Goal: Check status

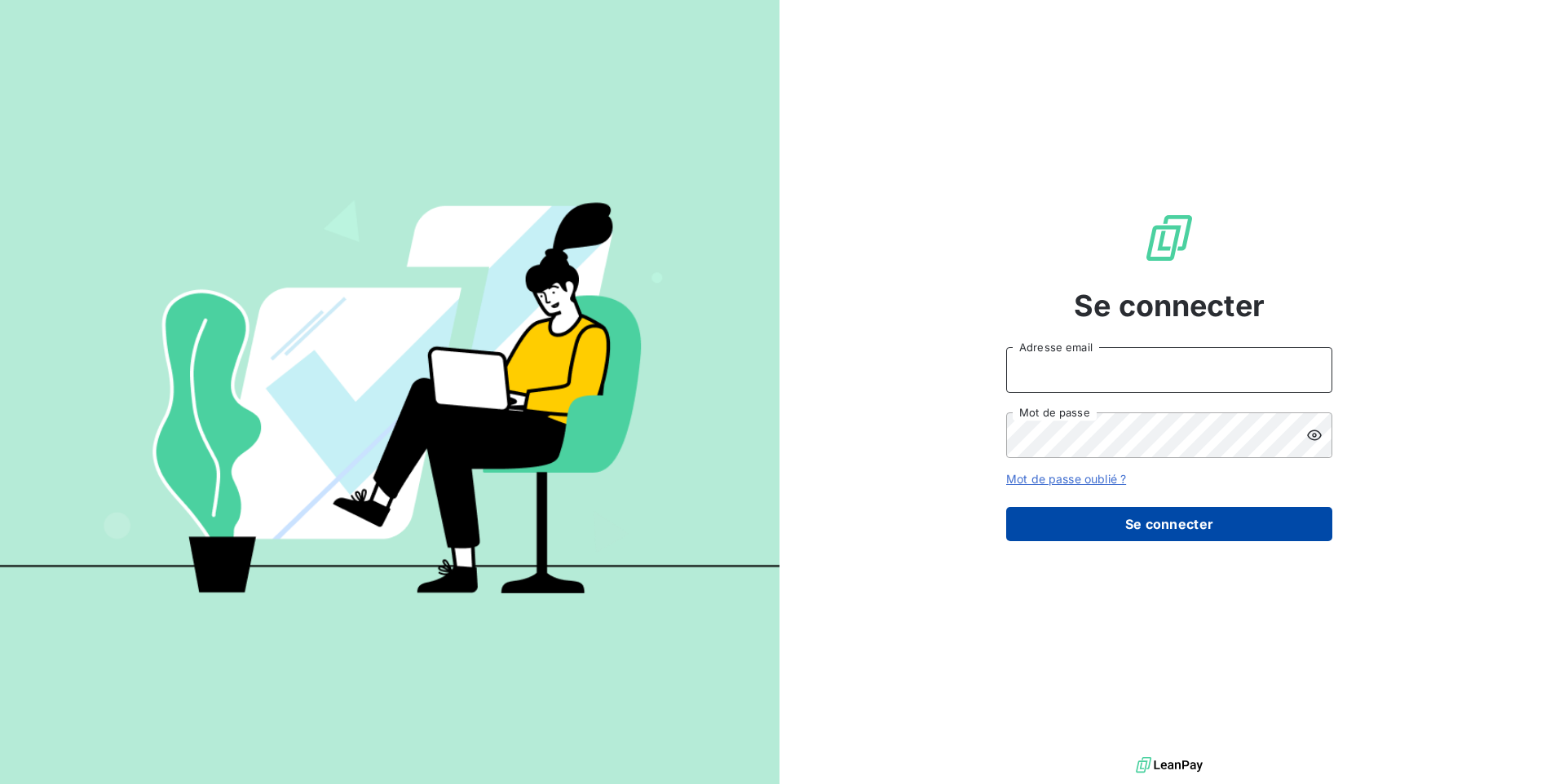
type input "contact@lerat-location.fr"
click at [1089, 529] on button "Se connecter" at bounding box center [1169, 525] width 327 height 34
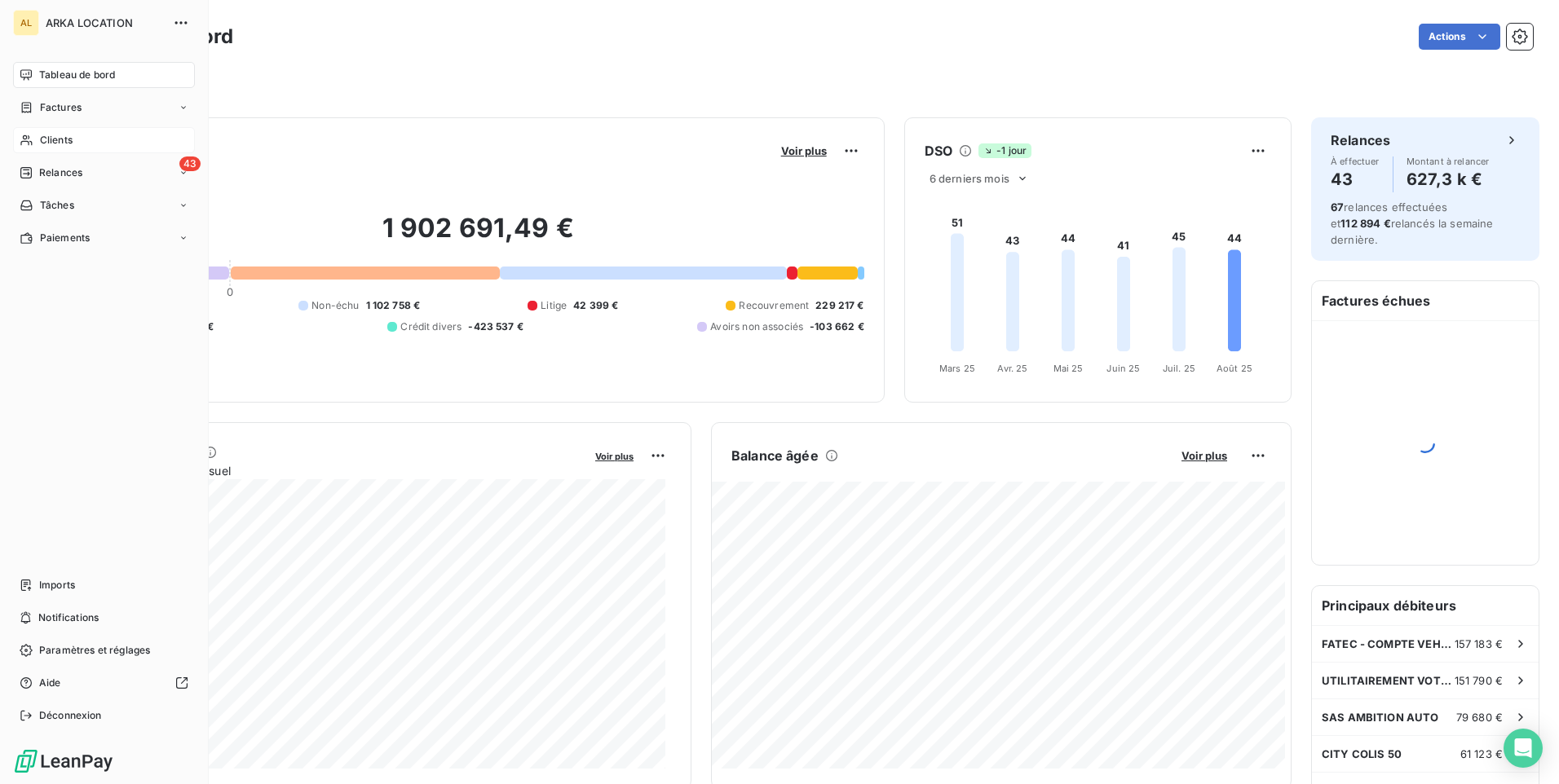
click at [55, 142] on span "Clients" at bounding box center [56, 140] width 33 height 14
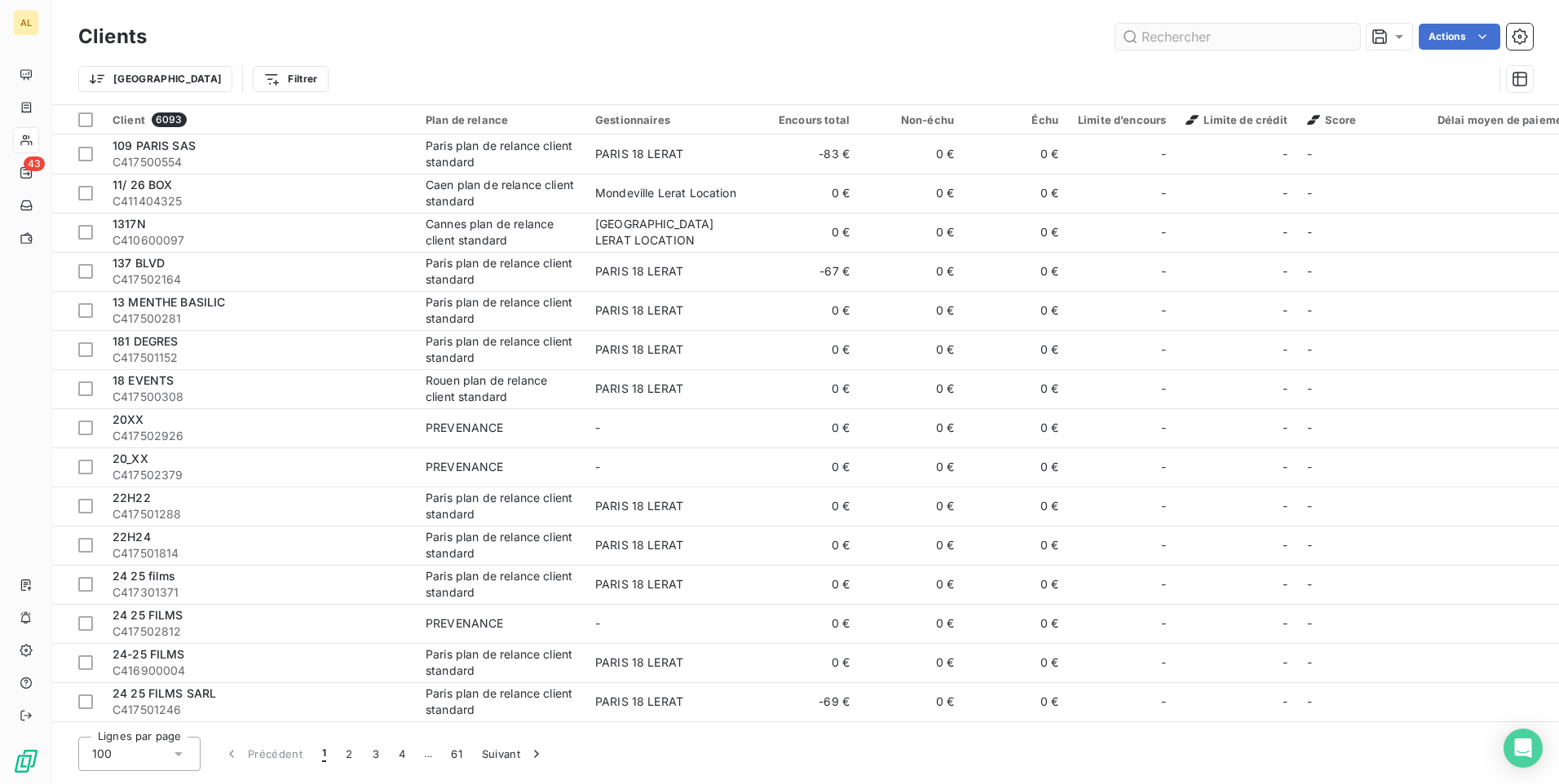
click at [1142, 33] on input "text" at bounding box center [1237, 36] width 244 height 26
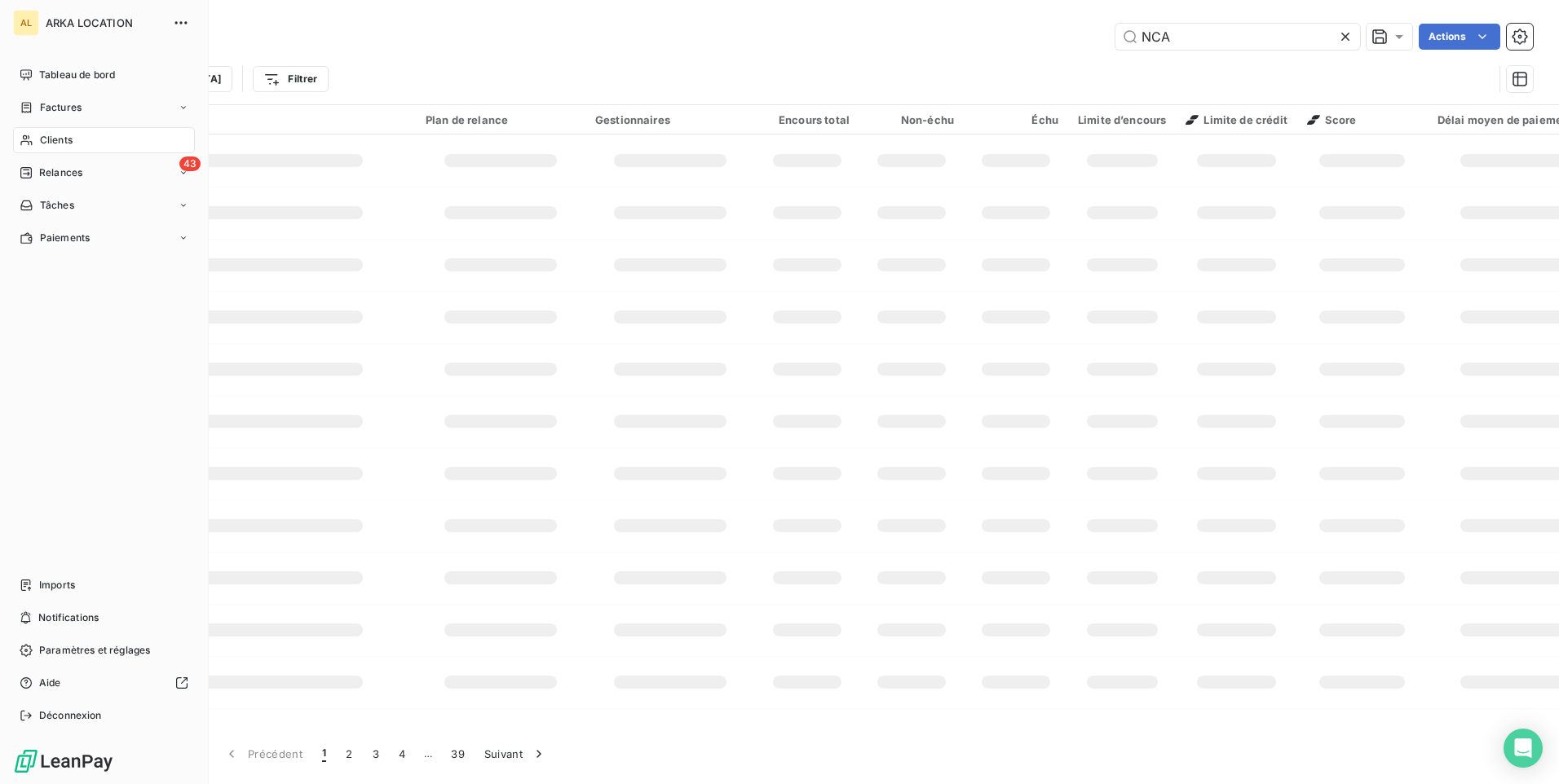
type input "NCA"
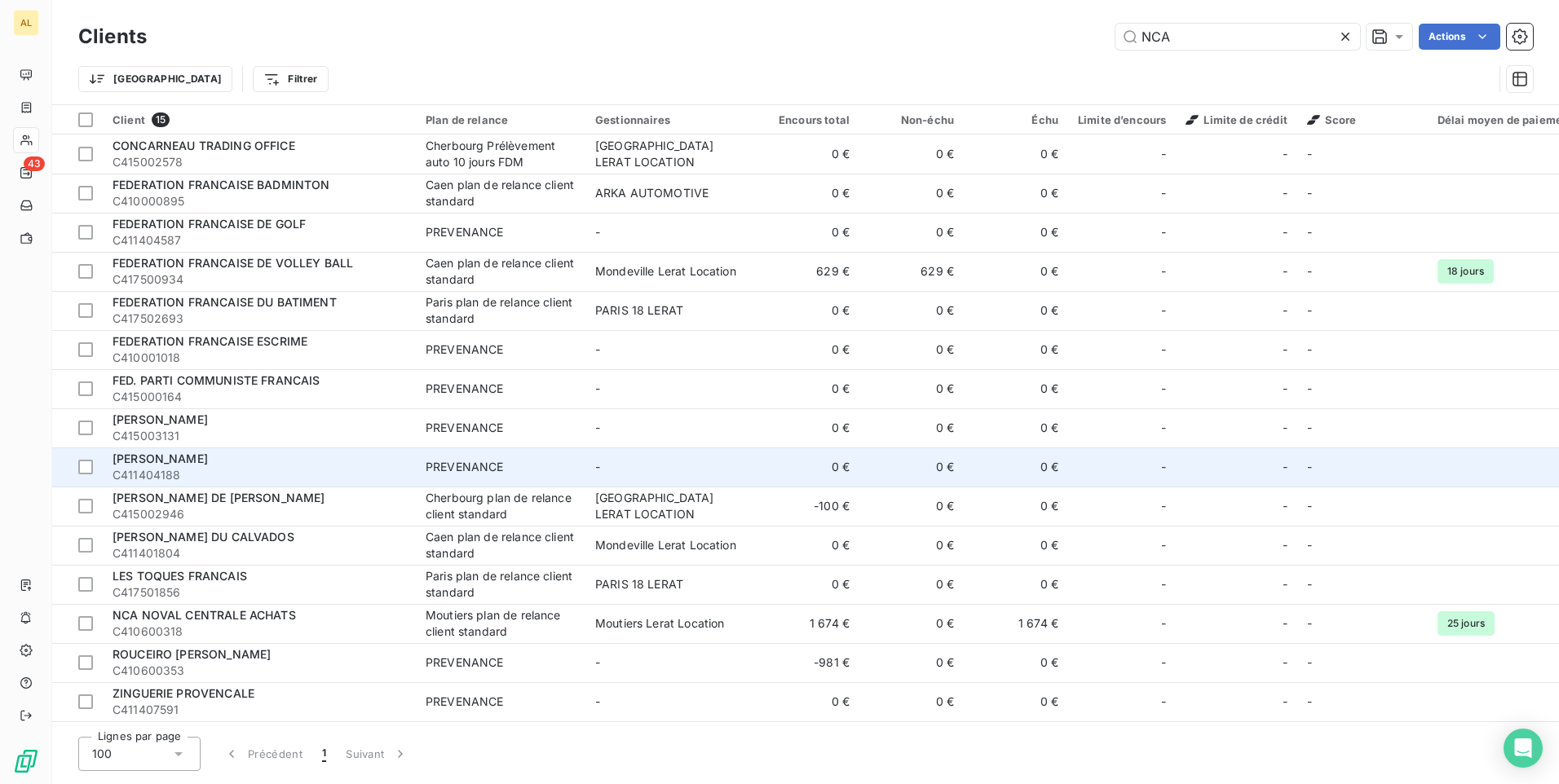
scroll to position [5, 0]
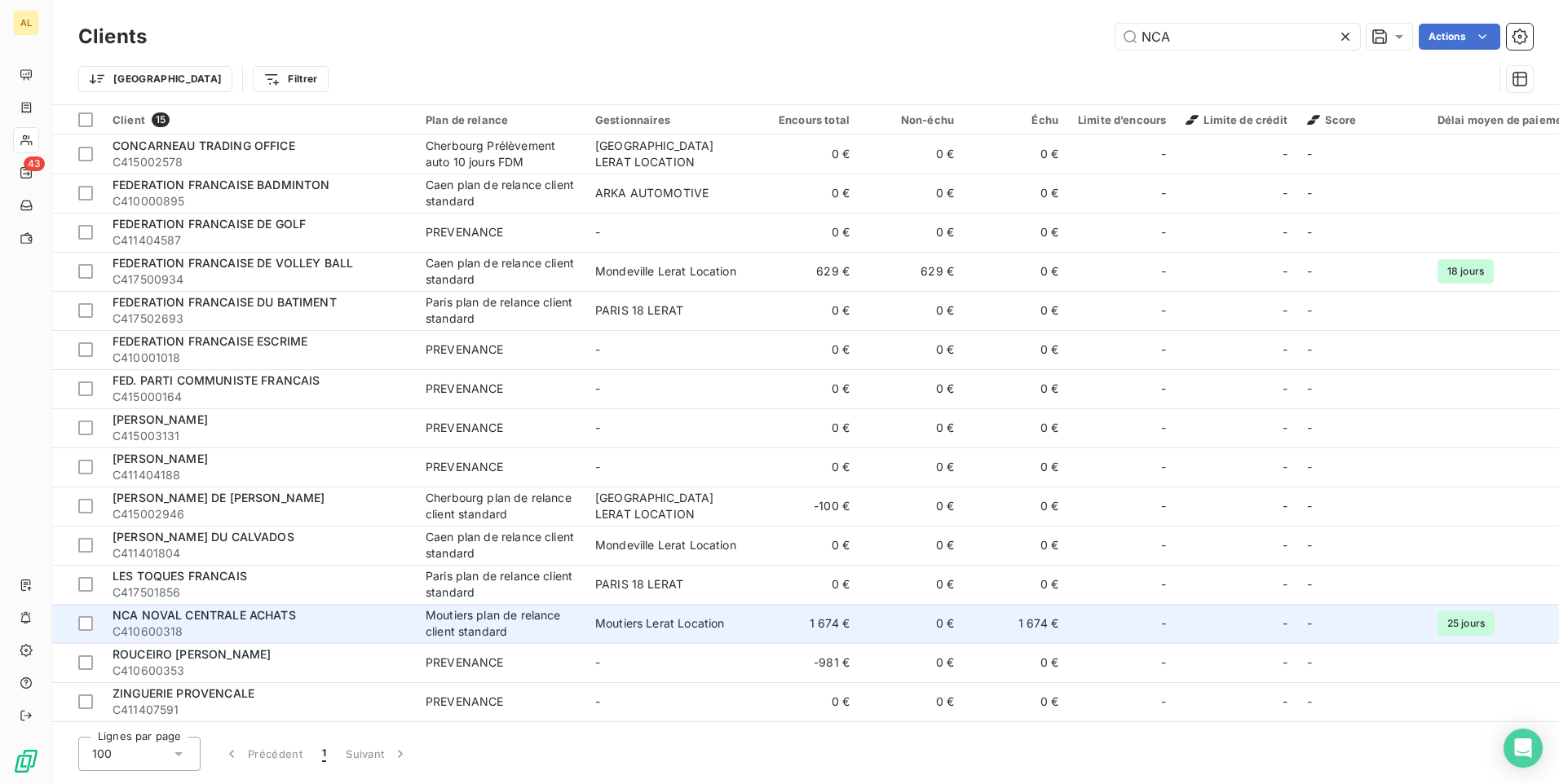
click at [239, 623] on span "C410600318" at bounding box center [260, 631] width 294 height 16
